Goal: Task Accomplishment & Management: Complete application form

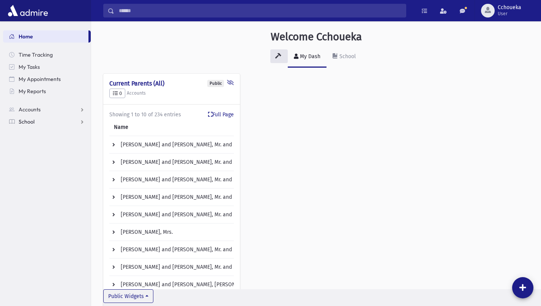
click at [54, 125] on link "School" at bounding box center [47, 121] width 88 height 12
click at [53, 147] on link "Attendance" at bounding box center [47, 146] width 88 height 12
click at [40, 162] on link "Entry" at bounding box center [47, 158] width 88 height 12
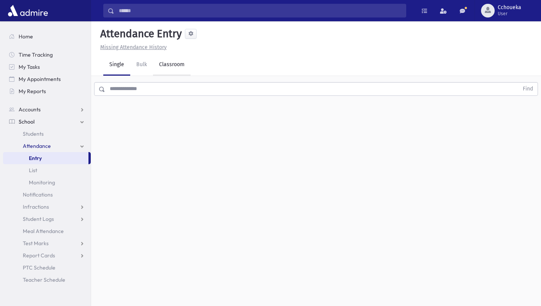
click at [172, 68] on link "Classroom" at bounding box center [172, 64] width 38 height 21
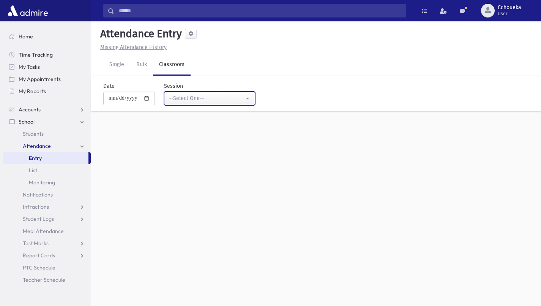
click at [239, 102] on div "--Select One--" at bounding box center [206, 98] width 75 height 8
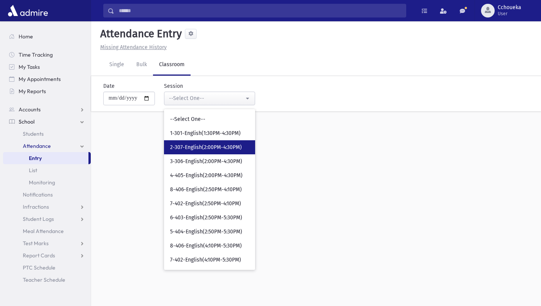
click at [228, 147] on span "2-307-English(2:00PM-4:30PM)" at bounding box center [206, 147] width 72 height 8
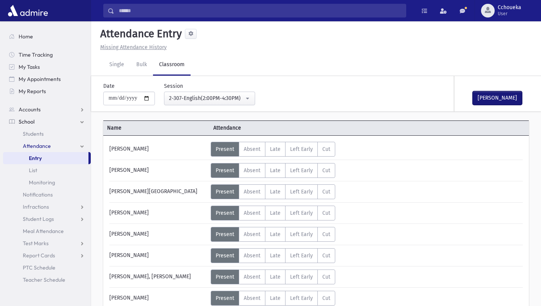
click at [504, 98] on button "Mark Done" at bounding box center [497, 98] width 49 height 14
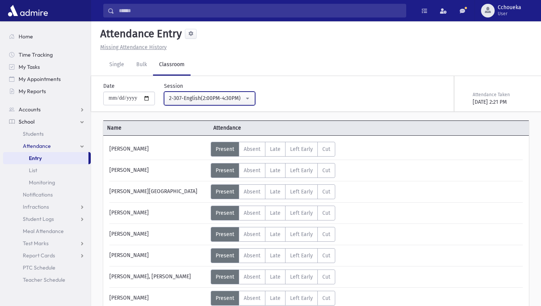
click at [240, 102] on div "2-307-English(2:00PM-4:30PM)" at bounding box center [206, 98] width 75 height 8
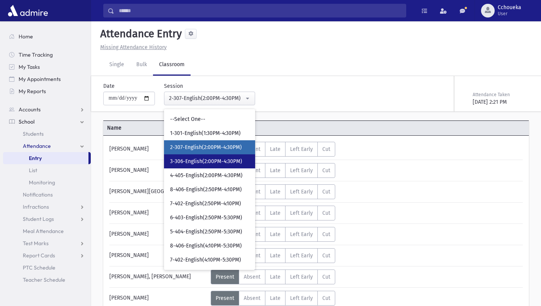
click at [237, 160] on span "3-306-English(2:00PM-4:30PM)" at bounding box center [206, 162] width 72 height 8
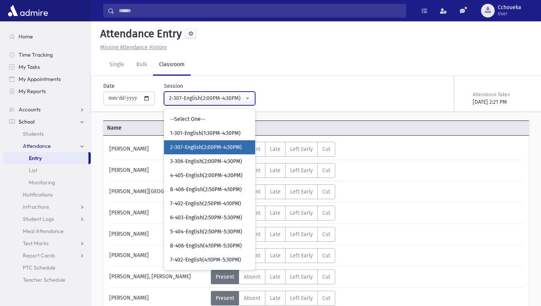
select select "****"
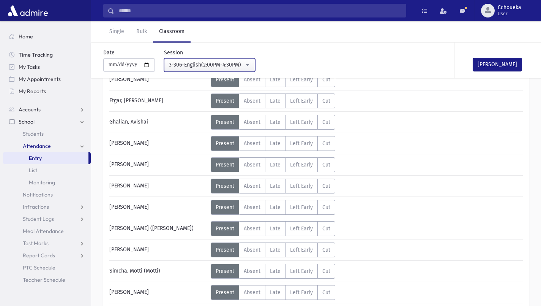
scroll to position [69, 0]
click at [254, 274] on span "Absent" at bounding box center [252, 271] width 17 height 6
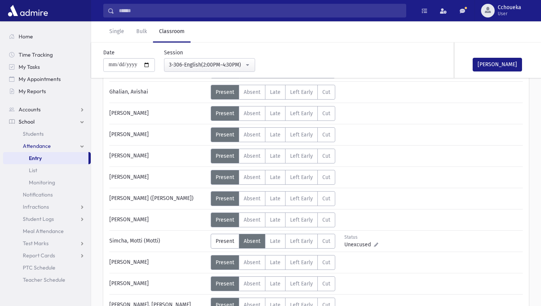
scroll to position [101, 0]
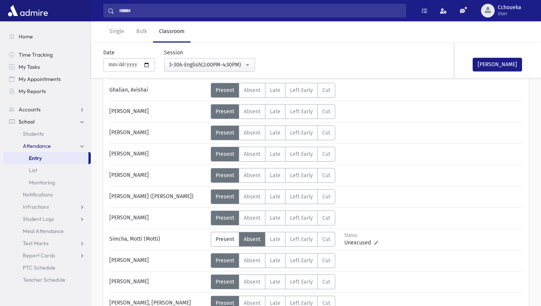
click at [250, 260] on span "Absent" at bounding box center [252, 260] width 17 height 6
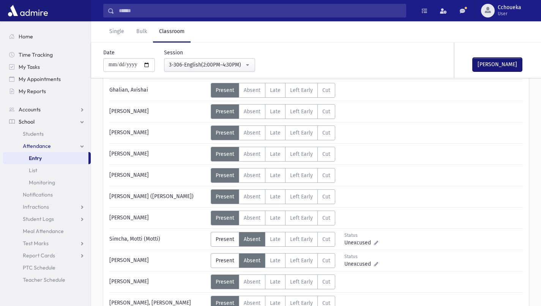
click at [502, 64] on button "Mark Done" at bounding box center [497, 65] width 49 height 14
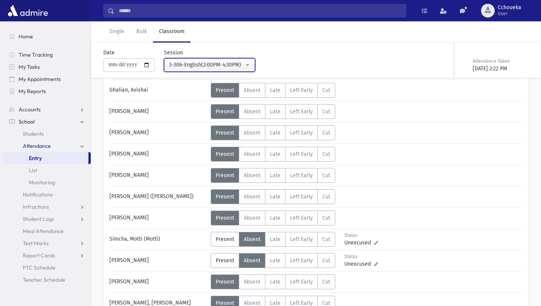
click at [216, 63] on div "3-306-English(2:00PM-4:30PM)" at bounding box center [206, 65] width 75 height 8
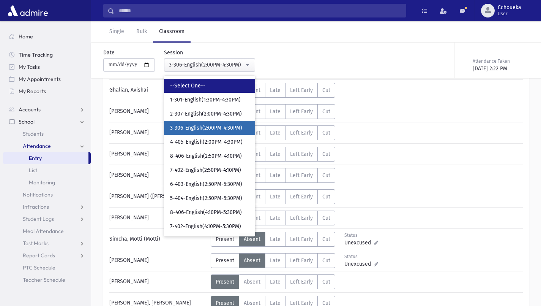
click at [227, 92] on link "--Select One--" at bounding box center [209, 86] width 91 height 14
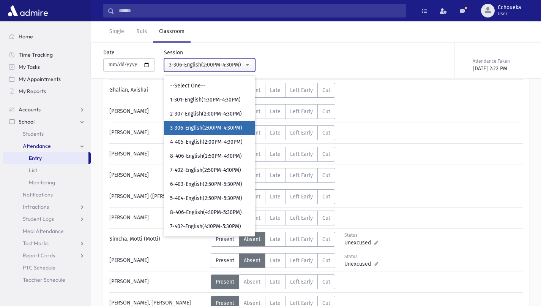
scroll to position [17, 0]
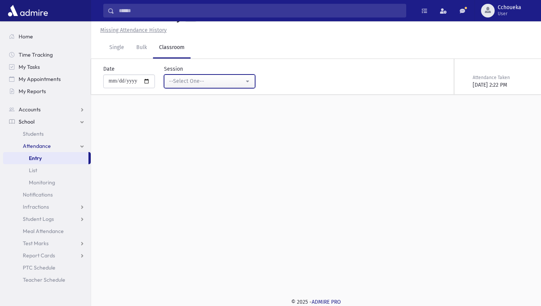
click at [240, 76] on button "--Select One--" at bounding box center [209, 81] width 91 height 14
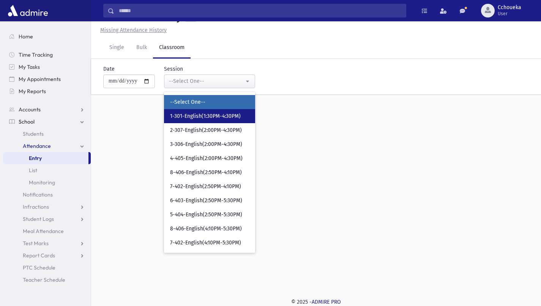
click at [236, 110] on link "1-301-English(1:30PM-4:30PM)" at bounding box center [209, 116] width 91 height 14
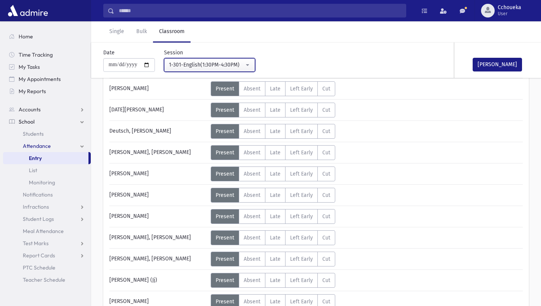
scroll to position [109, 0]
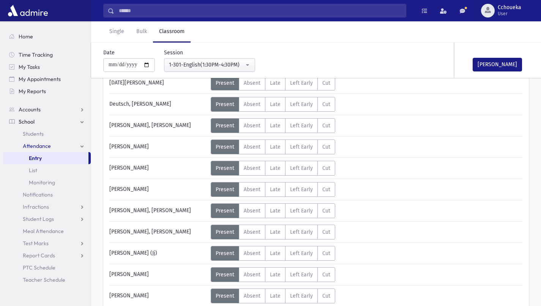
click at [254, 232] on span "Absent" at bounding box center [252, 231] width 17 height 6
click at [256, 255] on span "Absent" at bounding box center [252, 253] width 17 height 6
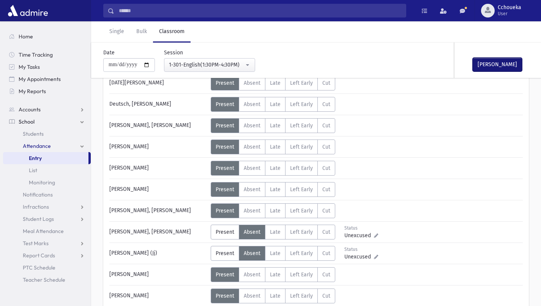
click at [505, 63] on button "Mark Done" at bounding box center [497, 65] width 49 height 14
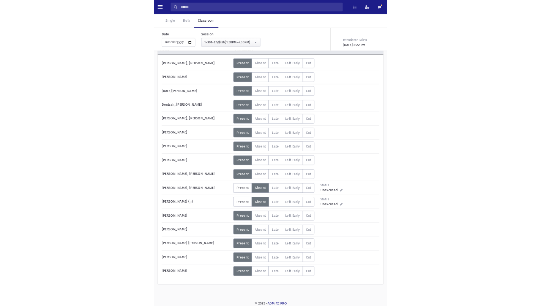
scroll to position [33, 0]
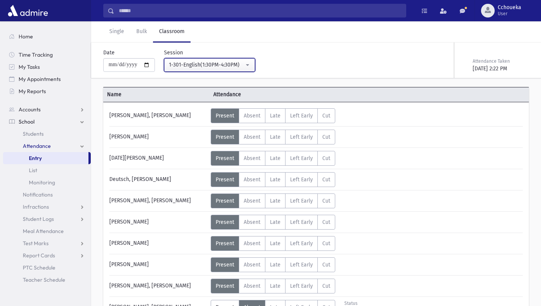
click at [233, 62] on div "1-301-English(1:30PM-4:30PM)" at bounding box center [206, 65] width 75 height 8
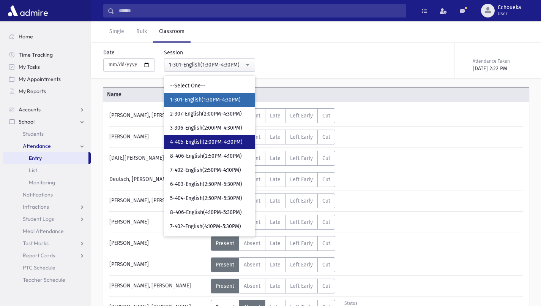
click at [222, 144] on span "4-405-English(2:00PM-4:30PM)" at bounding box center [206, 142] width 72 height 8
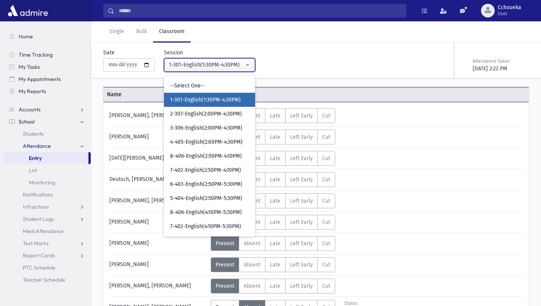
select select "****"
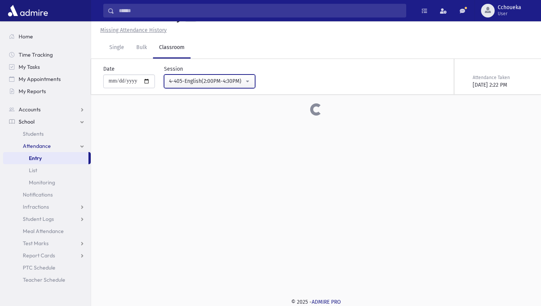
scroll to position [33, 0]
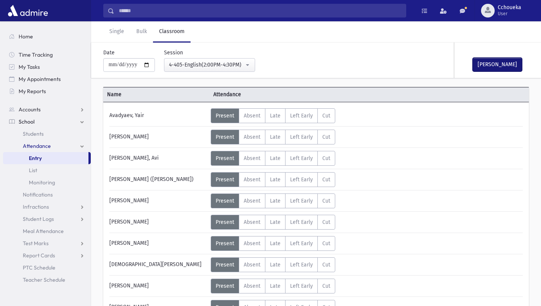
click at [509, 65] on button "Mark Done" at bounding box center [497, 65] width 49 height 14
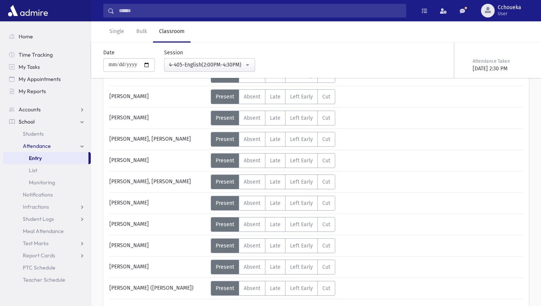
scroll to position [287, 0]
click at [136, 248] on div "Weisz, Menachem" at bounding box center [158, 245] width 105 height 15
click at [52, 132] on link "Students" at bounding box center [47, 134] width 88 height 12
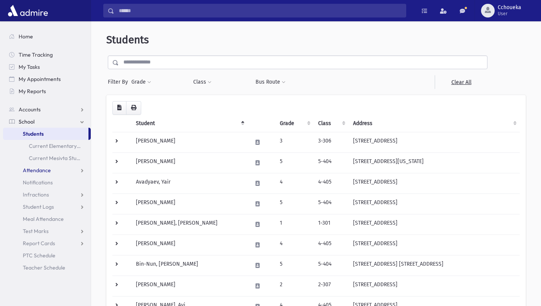
click at [54, 173] on link "Attendance" at bounding box center [47, 170] width 88 height 12
click at [48, 186] on link "Entry" at bounding box center [47, 182] width 88 height 12
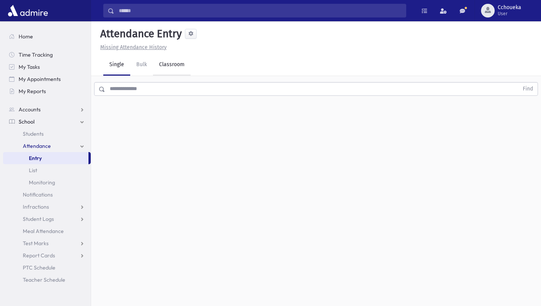
click at [180, 69] on link "Classroom" at bounding box center [172, 64] width 38 height 21
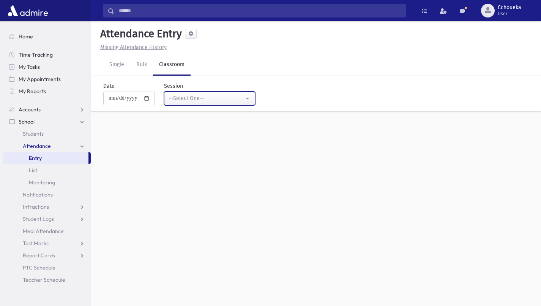
click at [217, 100] on div "--Select One--" at bounding box center [206, 98] width 75 height 8
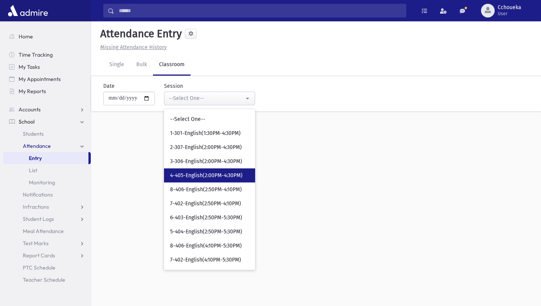
click at [225, 173] on span "4-405-English(2:00PM-4:30PM)" at bounding box center [206, 176] width 72 height 8
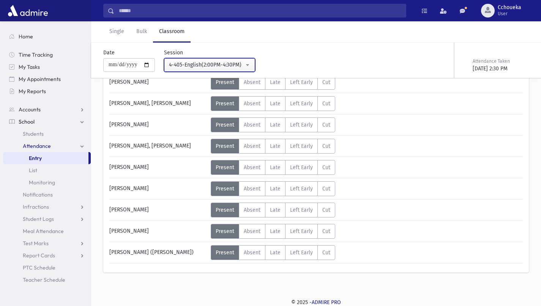
scroll to position [320, 0]
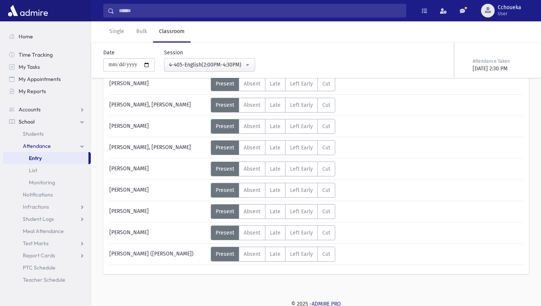
click at [252, 234] on span "Absent" at bounding box center [252, 232] width 17 height 6
click at [217, 238] on label "Present P" at bounding box center [225, 232] width 28 height 15
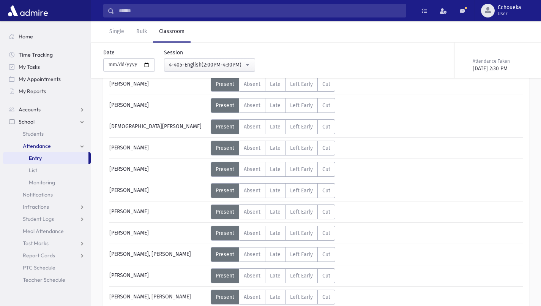
scroll to position [153, 0]
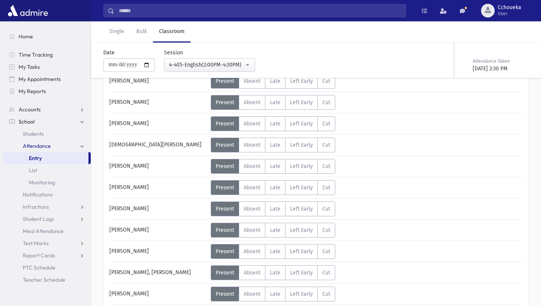
click at [257, 166] on span "Absent" at bounding box center [252, 166] width 17 height 6
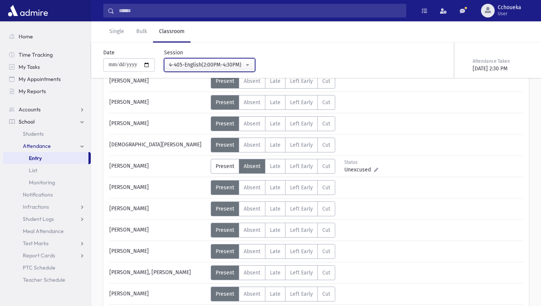
click at [244, 69] on button "4-405-English(2:00PM-4:30PM)" at bounding box center [209, 65] width 91 height 14
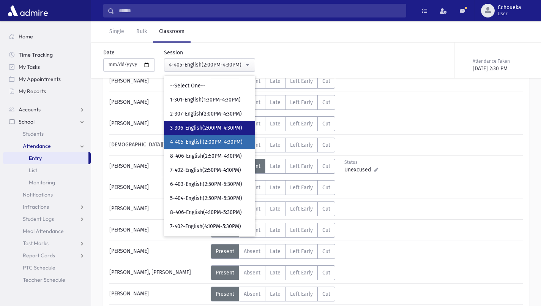
click at [229, 129] on span "3-306-English(2:00PM-4:30PM)" at bounding box center [206, 128] width 72 height 8
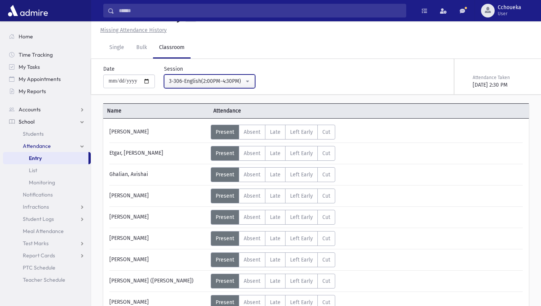
scroll to position [153, 0]
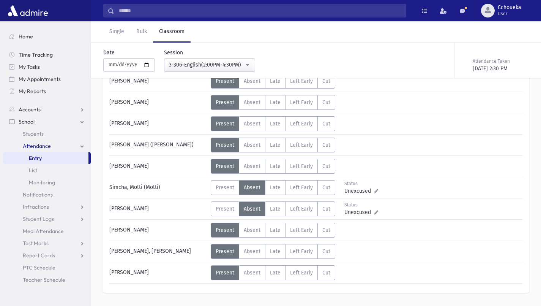
click at [233, 80] on span "Present" at bounding box center [225, 81] width 19 height 6
click at [243, 63] on div "3-306-English(2:00PM-4:30PM)" at bounding box center [206, 65] width 75 height 8
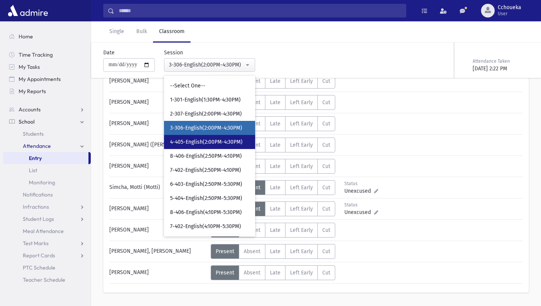
click at [221, 142] on span "4-405-English(2:00PM-4:30PM)" at bounding box center [206, 142] width 72 height 8
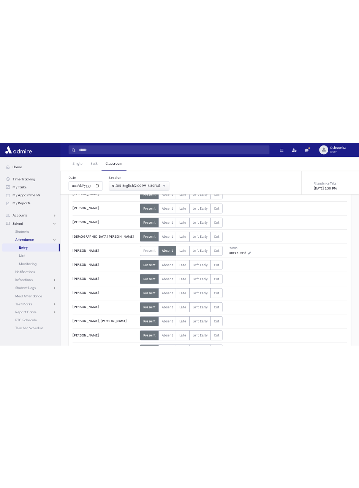
scroll to position [131, 0]
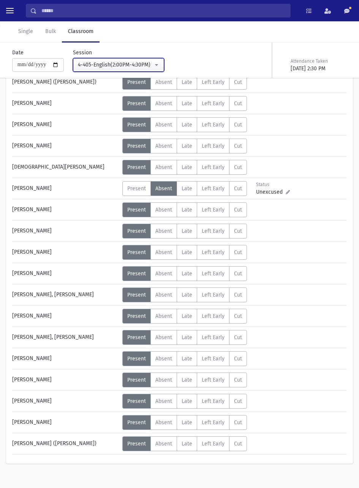
click at [142, 66] on div "4-405-English(2:00PM-4:30PM)" at bounding box center [115, 65] width 75 height 8
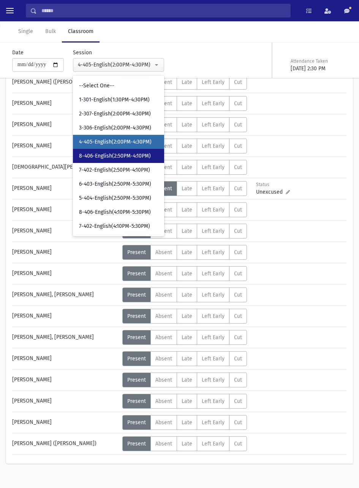
click at [143, 156] on span "8-406-English(2:50PM-4:10PM)" at bounding box center [115, 156] width 72 height 8
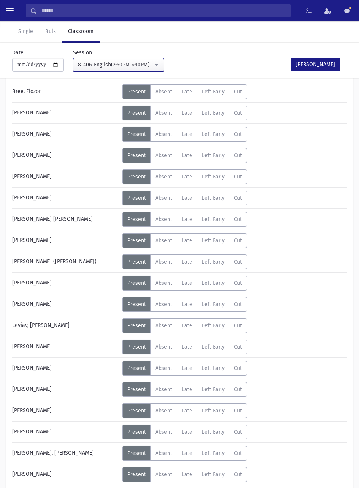
scroll to position [56, 0]
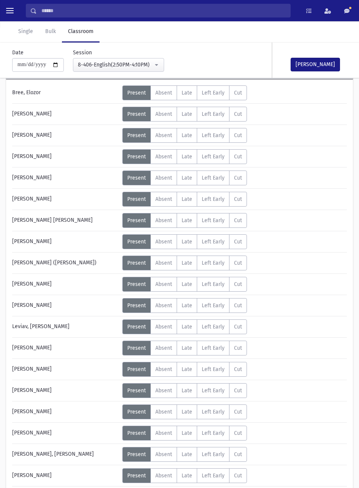
click at [161, 114] on span "Absent" at bounding box center [163, 114] width 17 height 6
click at [312, 65] on button "Mark Done" at bounding box center [314, 65] width 49 height 14
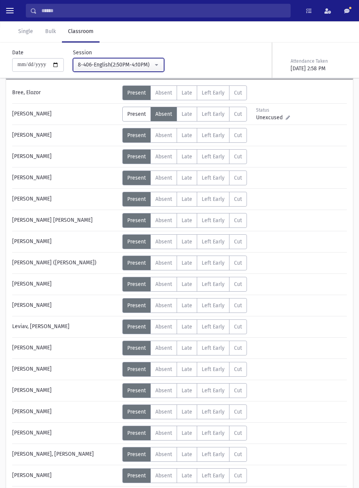
click at [150, 61] on div "8-406-English(2:50PM-4:10PM)" at bounding box center [115, 65] width 75 height 8
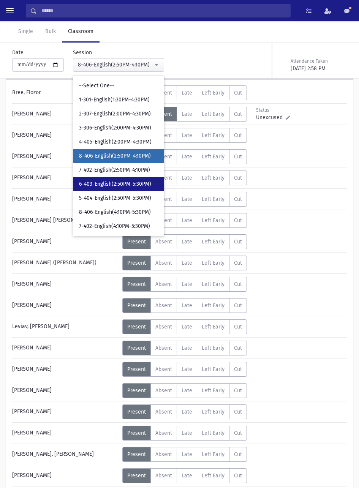
click at [137, 183] on span "6-403-English(2:50PM-5:30PM)" at bounding box center [115, 184] width 72 height 8
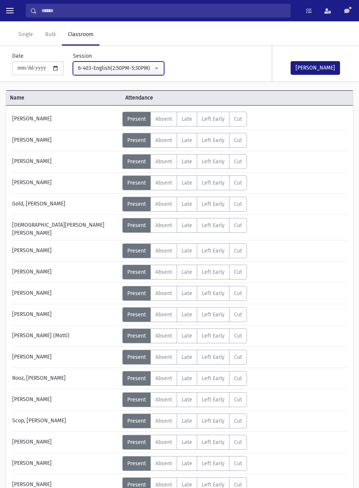
scroll to position [28, 0]
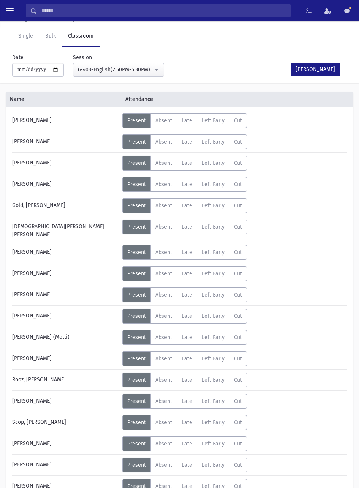
click at [165, 291] on span "Absent" at bounding box center [163, 294] width 17 height 6
click at [165, 305] on span "Absent" at bounding box center [163, 337] width 17 height 6
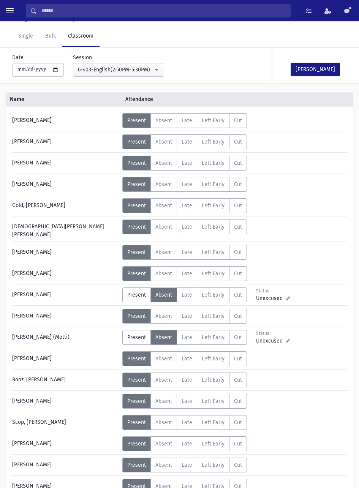
click at [324, 68] on button "Mark Done" at bounding box center [314, 70] width 49 height 14
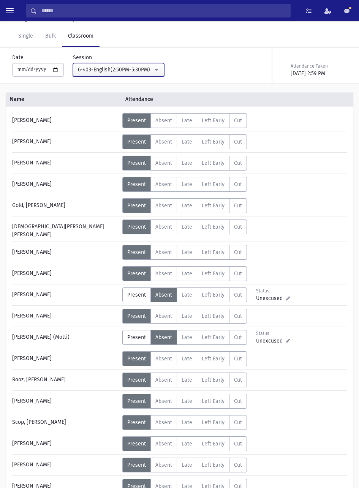
click at [142, 68] on div "6-403-English(2:50PM-5:30PM)" at bounding box center [115, 70] width 75 height 8
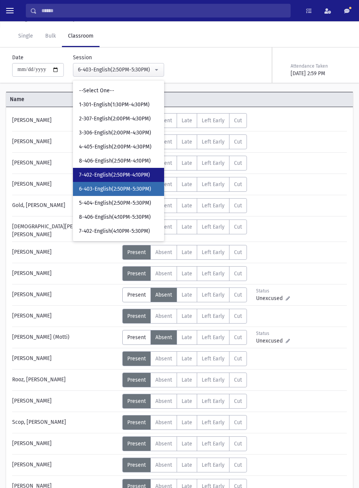
click at [137, 176] on span "7-402-English(2:50PM-4:10PM)" at bounding box center [114, 175] width 71 height 8
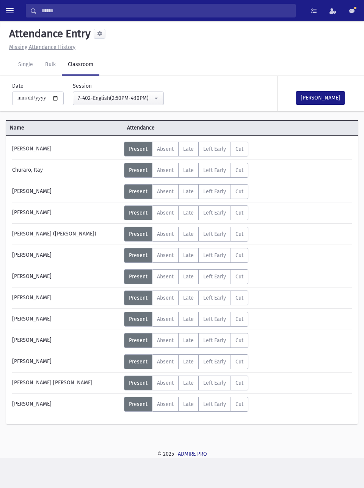
click at [167, 305] on span "Absent" at bounding box center [165, 340] width 17 height 6
click at [332, 94] on button "Mark Done" at bounding box center [320, 98] width 49 height 14
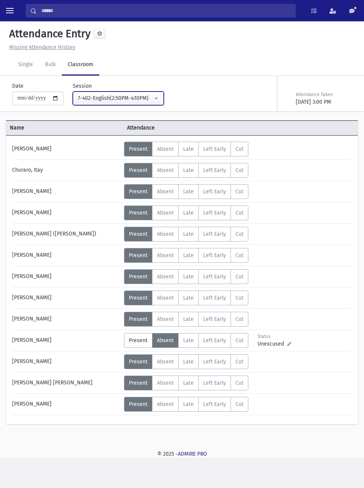
click at [158, 98] on button "7-402-English(2:50PM-4:10PM)" at bounding box center [118, 98] width 91 height 14
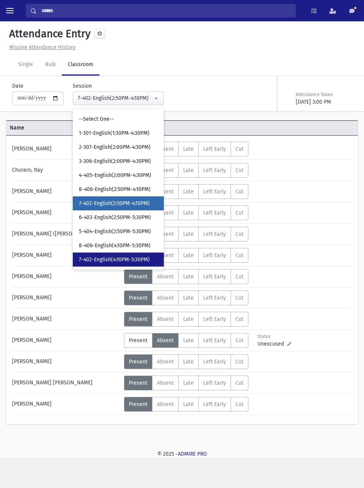
click at [141, 261] on span "7-402-English(4:10PM-5:30PM)" at bounding box center [114, 260] width 71 height 8
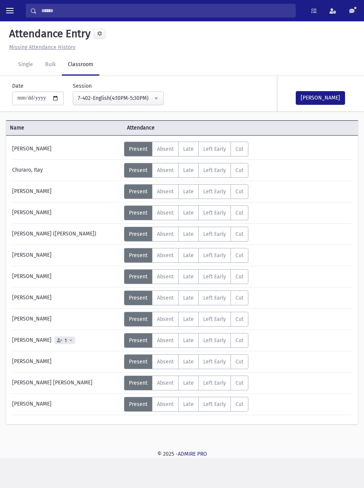
click at [167, 305] on span "Absent" at bounding box center [165, 340] width 17 height 6
click at [326, 96] on button "Mark Done" at bounding box center [320, 98] width 49 height 14
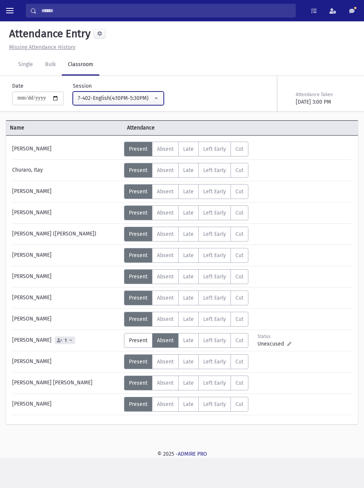
click at [151, 94] on div "7-402-English(4:10PM-5:30PM)" at bounding box center [115, 98] width 75 height 8
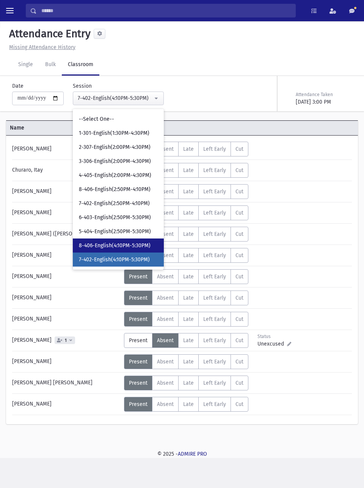
click at [147, 247] on span "8-406-English(4:10PM-5:30PM)" at bounding box center [115, 246] width 72 height 8
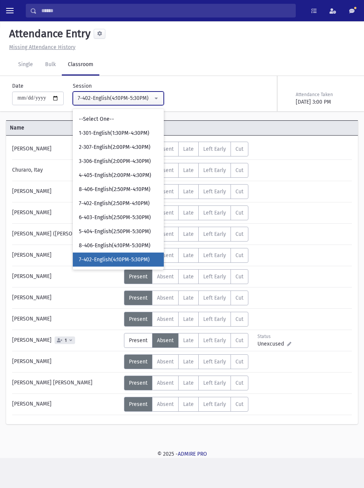
select select "****"
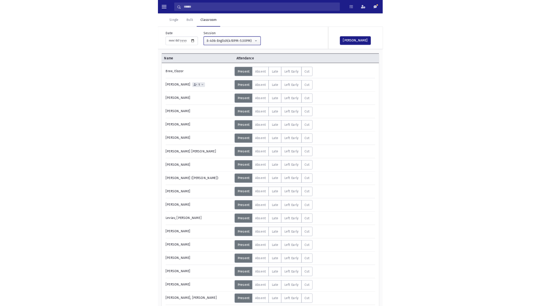
scroll to position [35, 0]
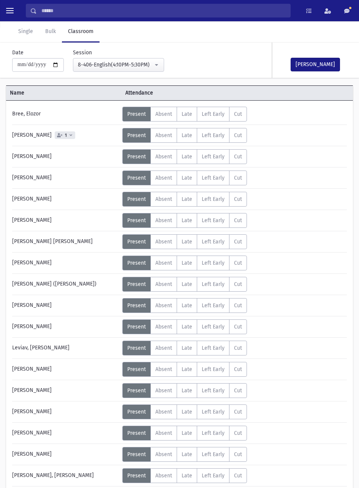
click at [166, 132] on span "Absent" at bounding box center [163, 135] width 17 height 6
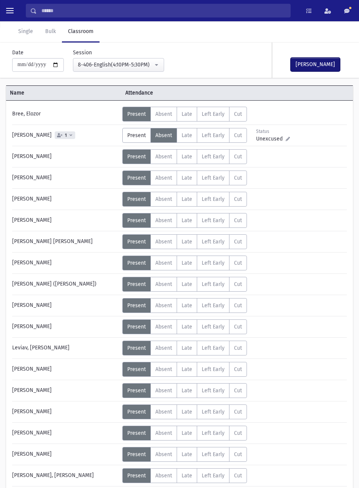
click at [317, 62] on button "Mark Done" at bounding box center [314, 65] width 49 height 14
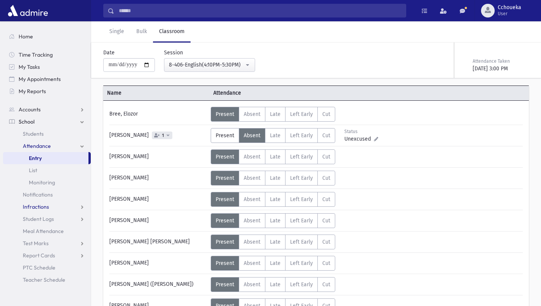
click at [59, 206] on link "Infractions" at bounding box center [47, 206] width 88 height 12
click at [46, 222] on link "Entry" at bounding box center [47, 219] width 88 height 12
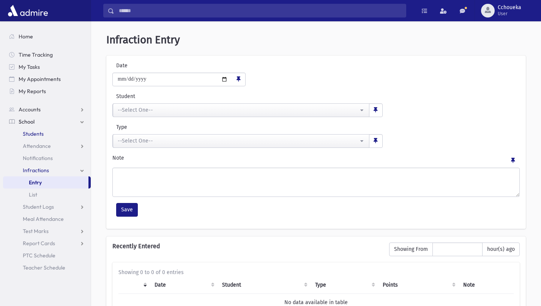
click at [44, 134] on link "Students" at bounding box center [47, 134] width 88 height 12
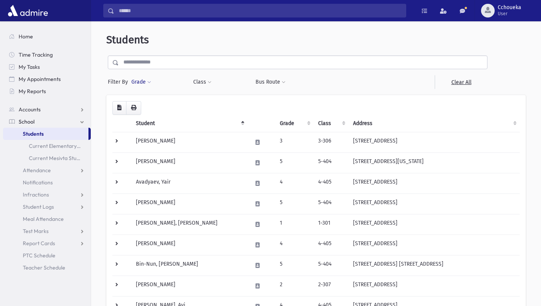
click at [145, 87] on button "Grade" at bounding box center [141, 82] width 20 height 14
click at [181, 108] on ul at bounding box center [175, 103] width 79 height 11
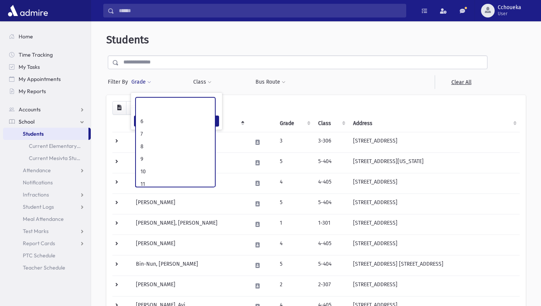
scroll to position [109, 0]
select select "**"
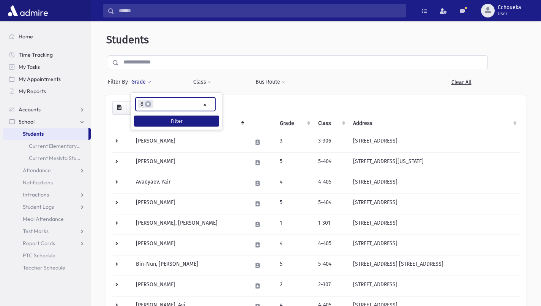
scroll to position [66, 0]
click at [199, 122] on button "Filter" at bounding box center [176, 120] width 85 height 11
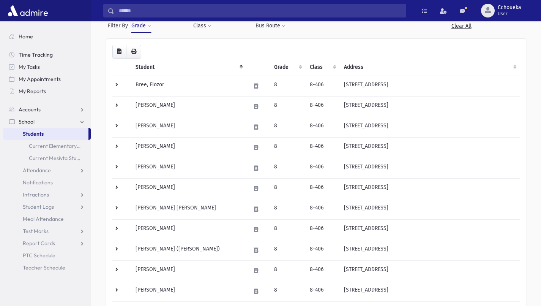
scroll to position [55, 0]
click at [198, 190] on td "[PERSON_NAME]" at bounding box center [188, 189] width 115 height 20
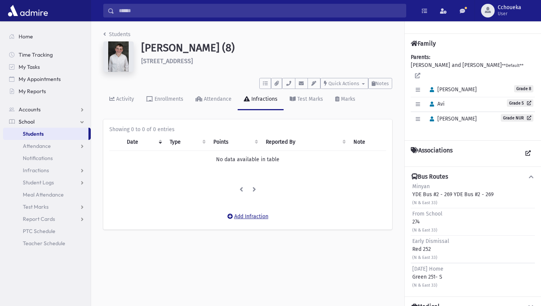
click at [256, 217] on button "Add Infraction" at bounding box center [247, 216] width 51 height 14
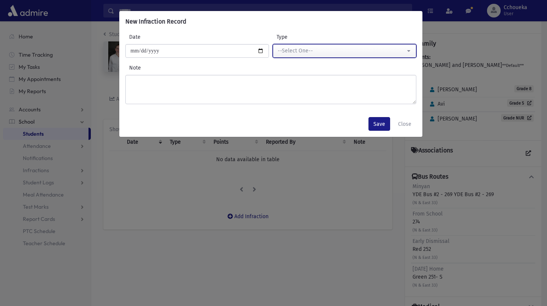
click at [343, 54] on div "--Select One--" at bounding box center [341, 51] width 128 height 8
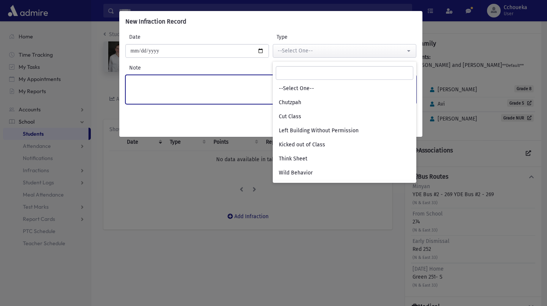
click at [223, 85] on textarea "Note" at bounding box center [270, 89] width 291 height 29
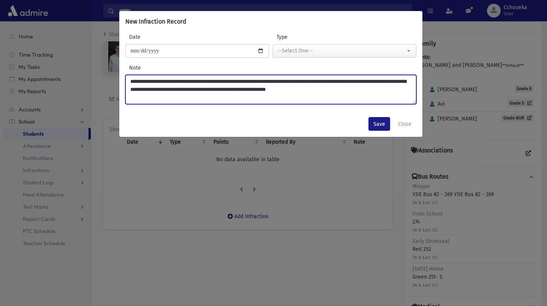
type textarea "**********"
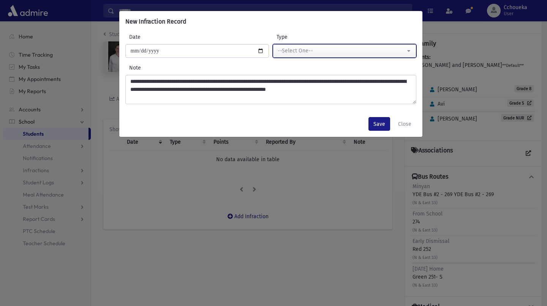
click at [392, 50] on div "--Select One--" at bounding box center [341, 51] width 128 height 8
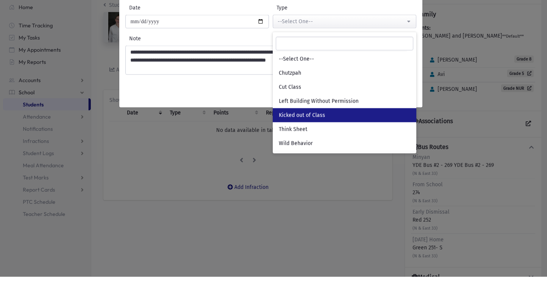
click at [330, 146] on link "Kicked out of Class" at bounding box center [343, 144] width 143 height 14
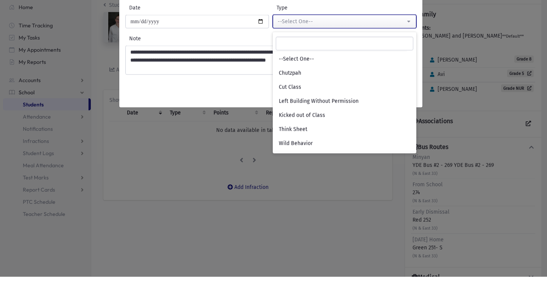
select select "*"
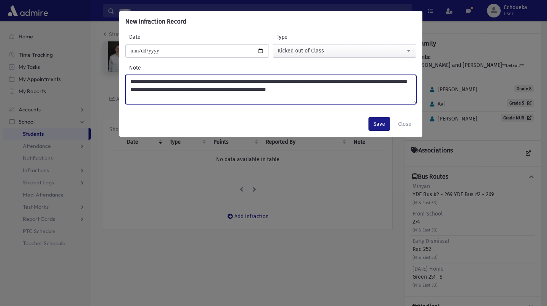
click at [238, 91] on textarea "**********" at bounding box center [270, 89] width 291 height 29
click at [306, 86] on textarea "**********" at bounding box center [270, 89] width 291 height 29
click at [304, 87] on textarea "**********" at bounding box center [270, 89] width 291 height 29
type textarea "**********"
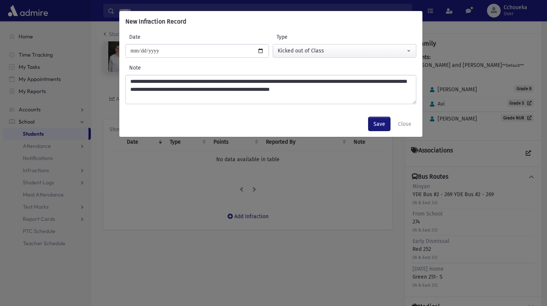
click at [373, 124] on button "Save" at bounding box center [379, 124] width 22 height 14
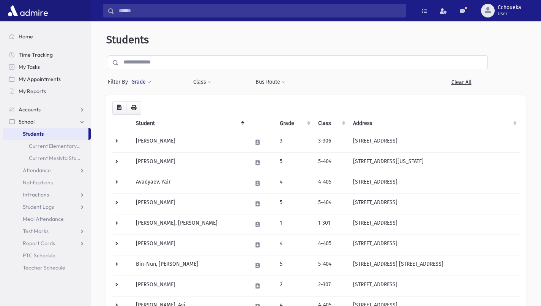
click at [142, 81] on button "Grade" at bounding box center [141, 82] width 20 height 14
click at [200, 102] on ul at bounding box center [175, 103] width 79 height 11
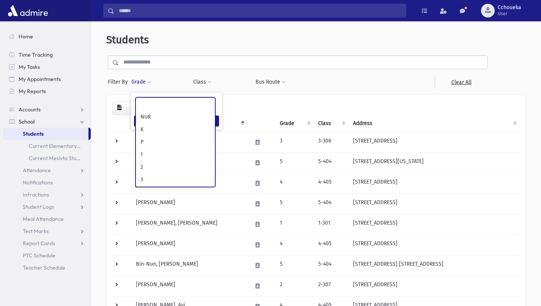
scroll to position [100, 0]
select select
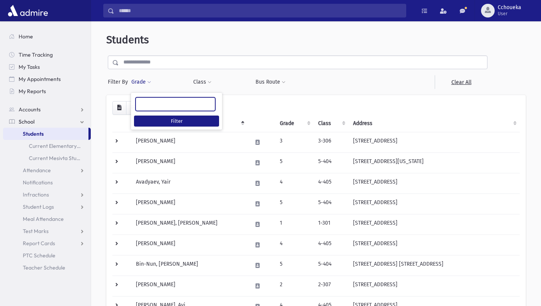
click at [195, 118] on button "Filter" at bounding box center [176, 120] width 85 height 11
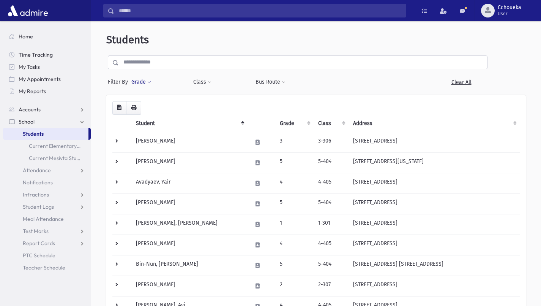
click at [149, 82] on span at bounding box center [149, 82] width 4 height 5
click at [198, 105] on ul at bounding box center [175, 103] width 79 height 11
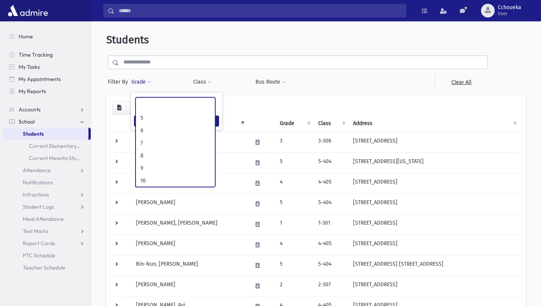
scroll to position [100, 0]
select select "**"
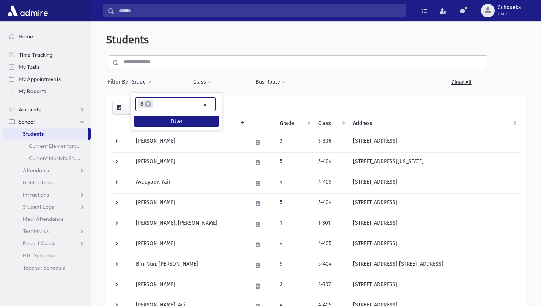
scroll to position [66, 0]
click at [205, 120] on button "Filter" at bounding box center [176, 120] width 85 height 11
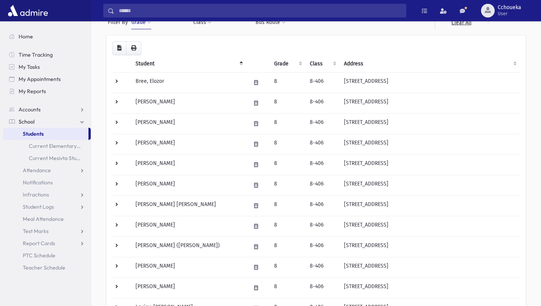
scroll to position [69, 0]
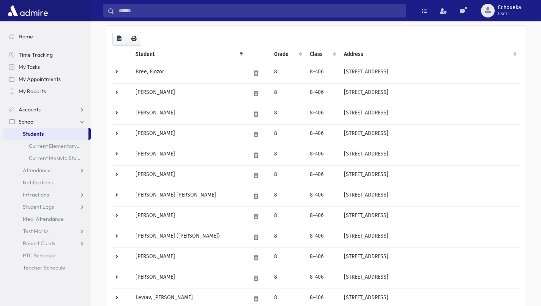
click at [189, 195] on td "[PERSON_NAME] [PERSON_NAME]" at bounding box center [188, 196] width 115 height 20
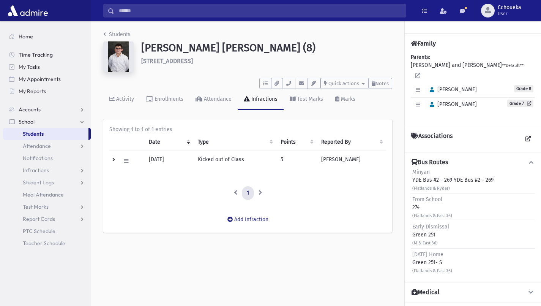
click at [112, 161] on td "Edit Delete" at bounding box center [126, 161] width 35 height 20
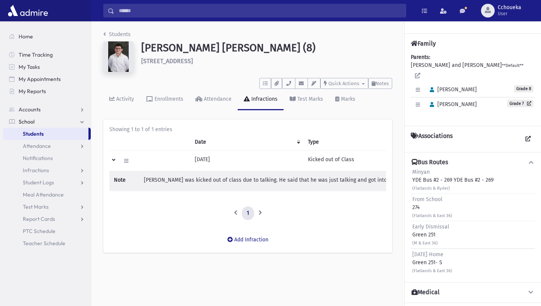
click at [256, 183] on li "Note [PERSON_NAME] was kicked out of class due to talking. He said that he was …" at bounding box center [429, 181] width 630 height 11
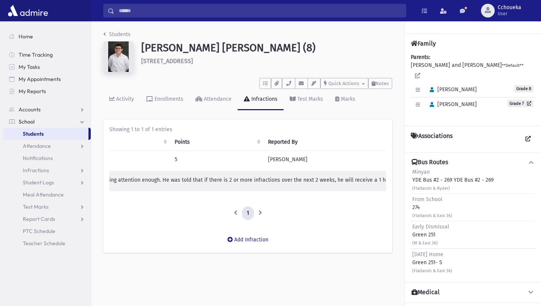
scroll to position [0, 345]
click at [262, 246] on button "Add Infraction" at bounding box center [247, 240] width 51 height 14
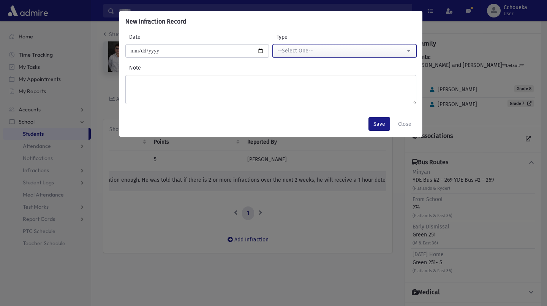
click at [360, 53] on div "--Select One--" at bounding box center [341, 51] width 128 height 8
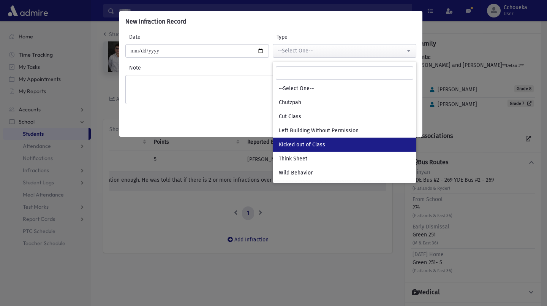
click at [330, 148] on link "Kicked out of Class" at bounding box center [343, 144] width 143 height 14
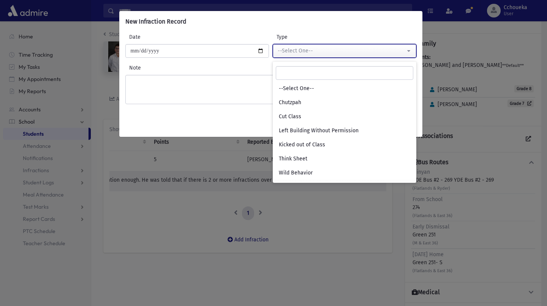
select select "*"
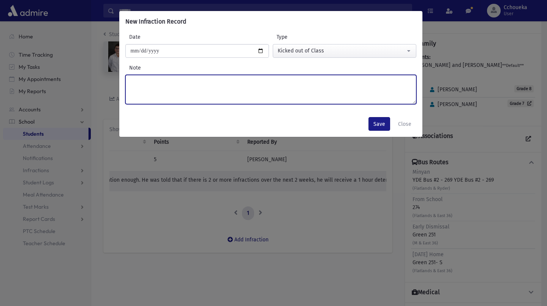
click at [322, 95] on textarea "Note" at bounding box center [270, 89] width 291 height 29
type textarea "**********"
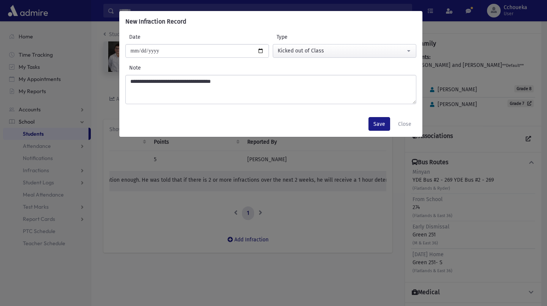
click at [298, 235] on div "**********" at bounding box center [273, 153] width 547 height 306
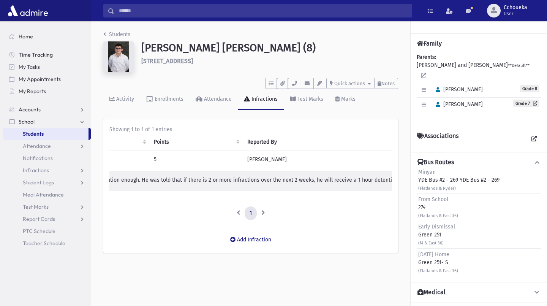
scroll to position [0, 340]
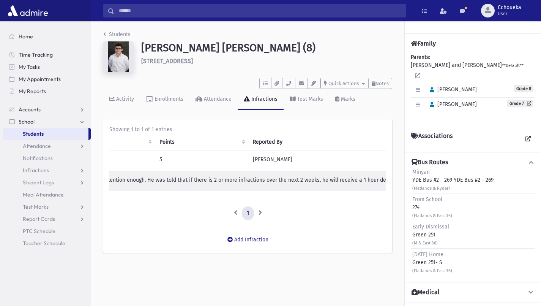
click at [261, 244] on button "Add Infraction" at bounding box center [247, 240] width 51 height 14
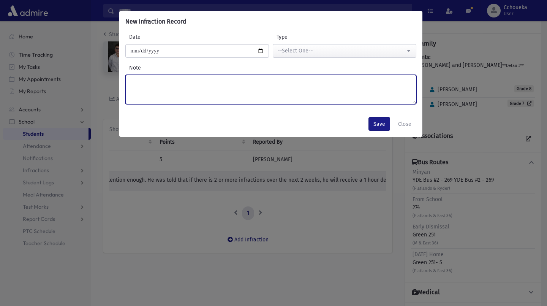
click at [293, 82] on textarea "Note" at bounding box center [270, 89] width 291 height 29
click at [271, 82] on textarea "**********" at bounding box center [270, 89] width 291 height 29
type textarea "**********"
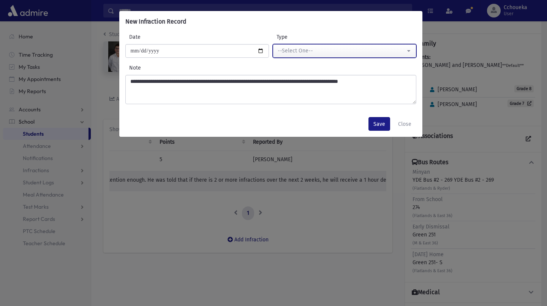
click at [375, 56] on button "--Select One--" at bounding box center [343, 51] width 143 height 14
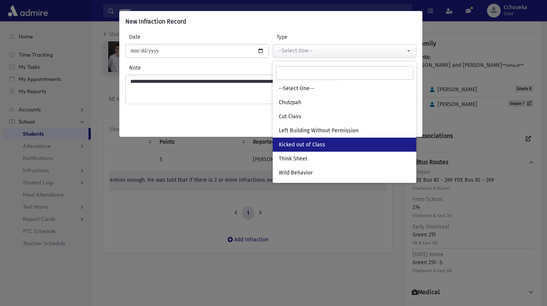
click at [317, 146] on span "Kicked out of Class" at bounding box center [302, 145] width 46 height 8
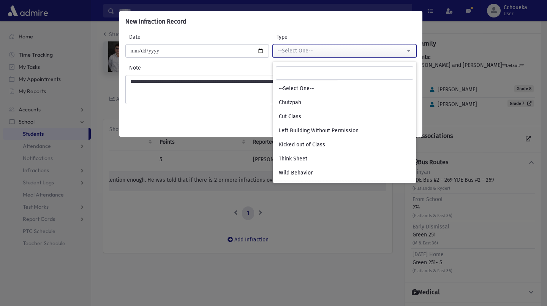
select select "*"
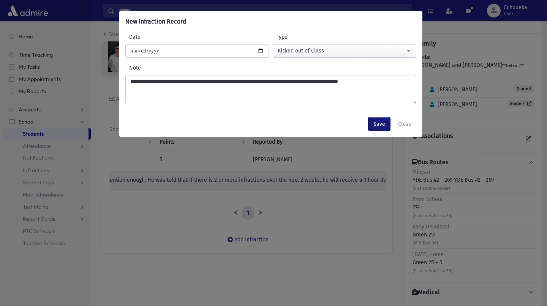
click at [377, 123] on button "Save" at bounding box center [379, 124] width 22 height 14
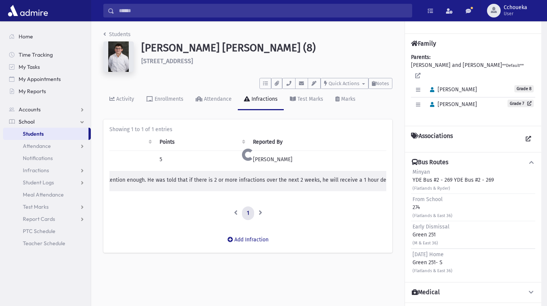
click at [372, 123] on div "Showing 1 to 1 of 1 entries Date Type Points Reported By Note Edit Delete 09/08…" at bounding box center [247, 172] width 289 height 107
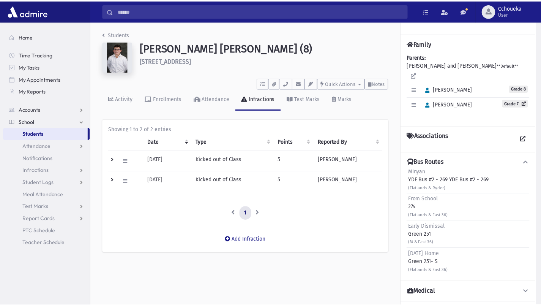
scroll to position [0, 0]
